Goal: Information Seeking & Learning: Learn about a topic

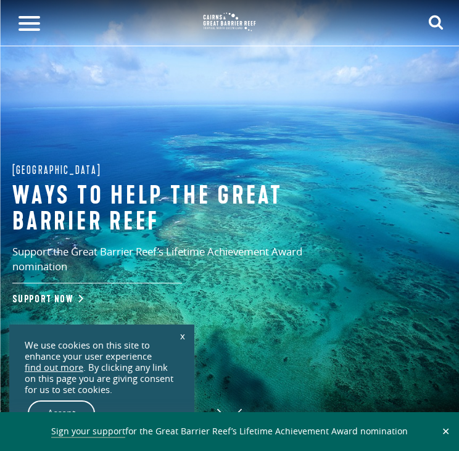
click at [182, 333] on link "x" at bounding box center [182, 335] width 17 height 27
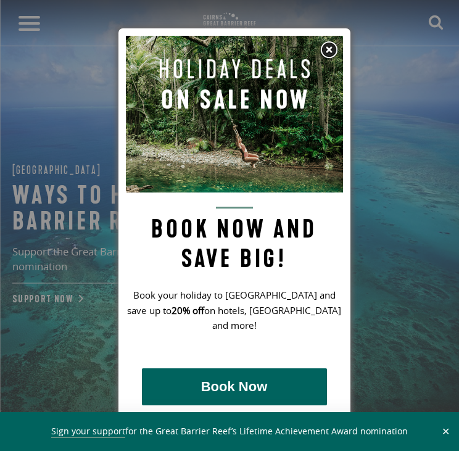
click at [324, 49] on img at bounding box center [328, 50] width 19 height 19
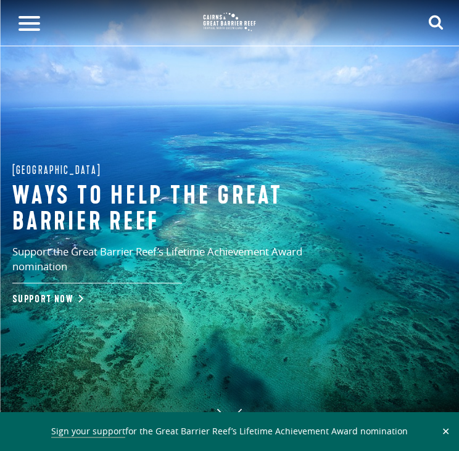
click at [25, 27] on button at bounding box center [29, 23] width 46 height 46
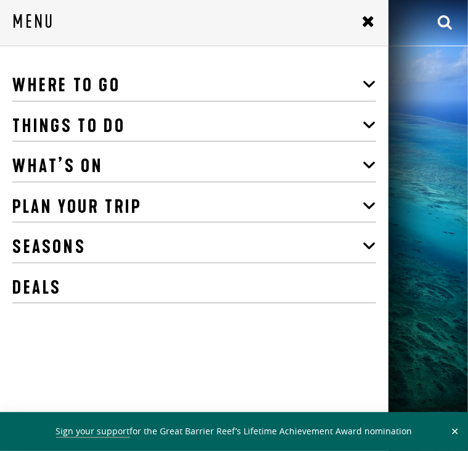
click at [95, 170] on link "What’s On" at bounding box center [194, 166] width 364 height 31
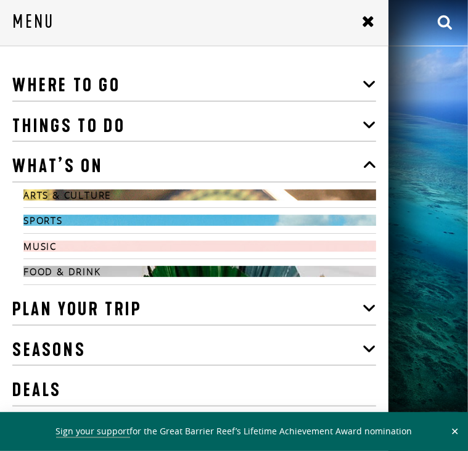
click at [145, 86] on link "Where To Go" at bounding box center [194, 85] width 364 height 31
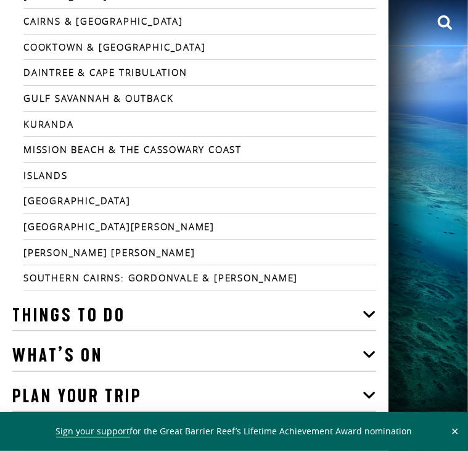
scroll to position [172, 0]
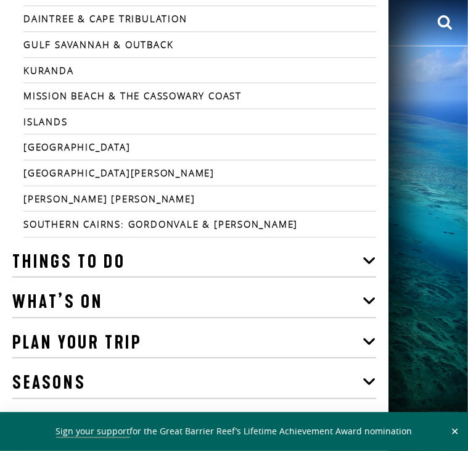
click at [137, 255] on link "Things To Do" at bounding box center [194, 262] width 364 height 31
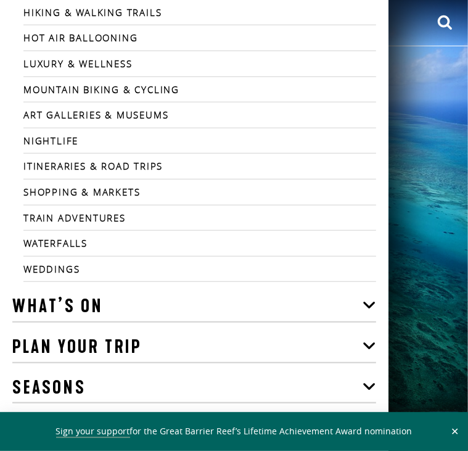
scroll to position [427, 0]
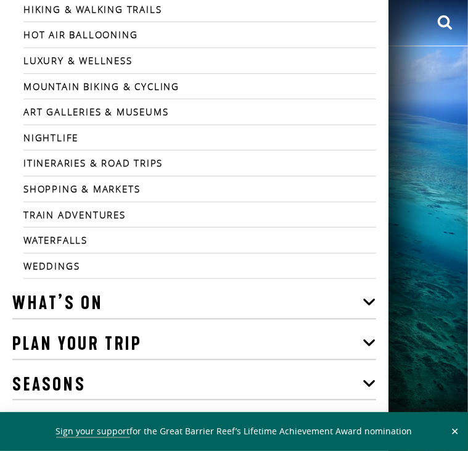
click at [446, 427] on div "Sign your support for the Great Barrier Reef’s Lifetime Achievement Award nomin…" at bounding box center [233, 431] width 443 height 27
click at [450, 429] on button "✕" at bounding box center [455, 431] width 14 height 11
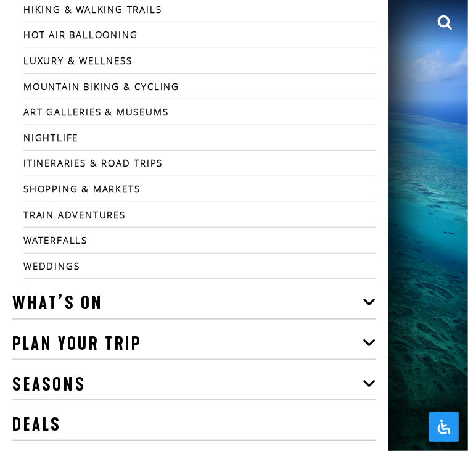
click at [173, 387] on link "Seasons" at bounding box center [194, 384] width 364 height 31
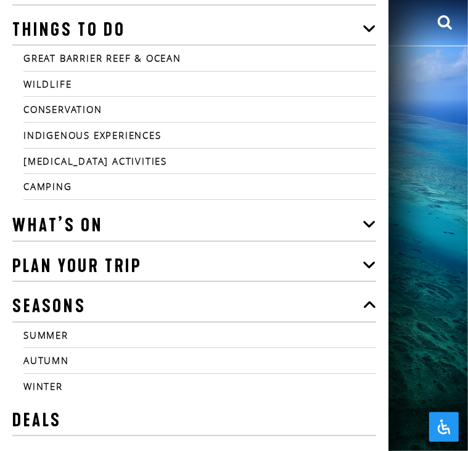
scroll to position [0, 0]
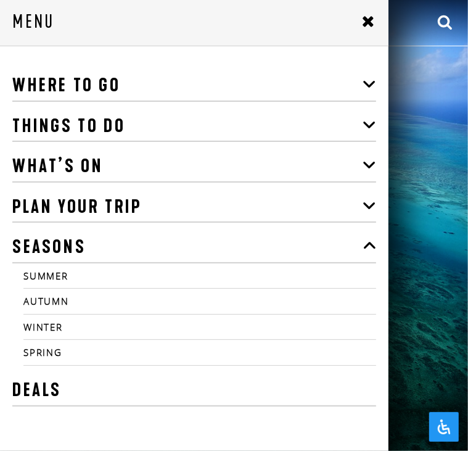
click at [51, 270] on link "Summer" at bounding box center [199, 275] width 353 height 11
